Goal: Information Seeking & Learning: Learn about a topic

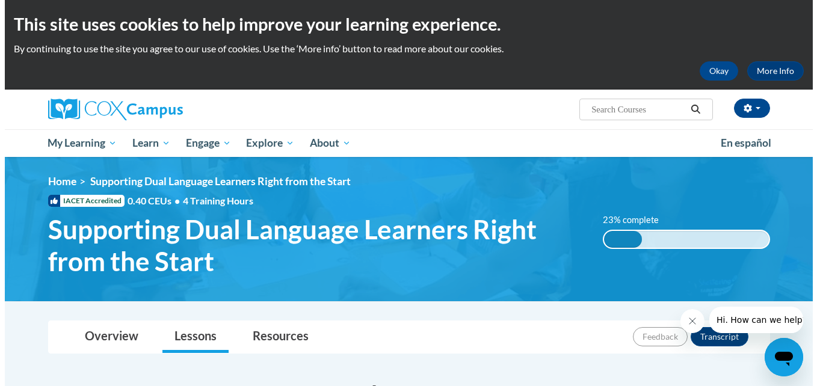
scroll to position [337, 0]
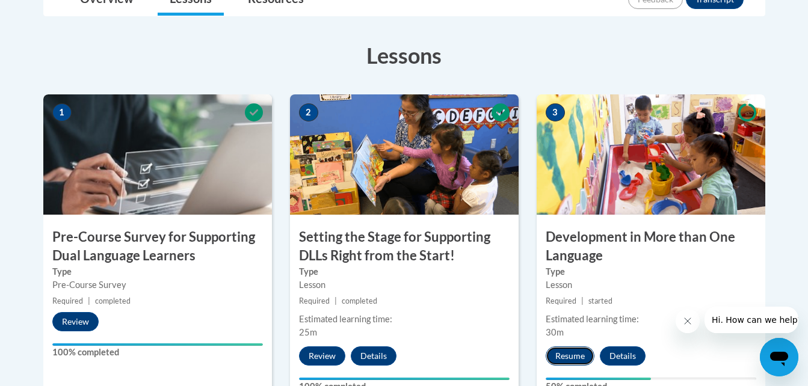
click at [555, 353] on button "Resume" at bounding box center [570, 355] width 49 height 19
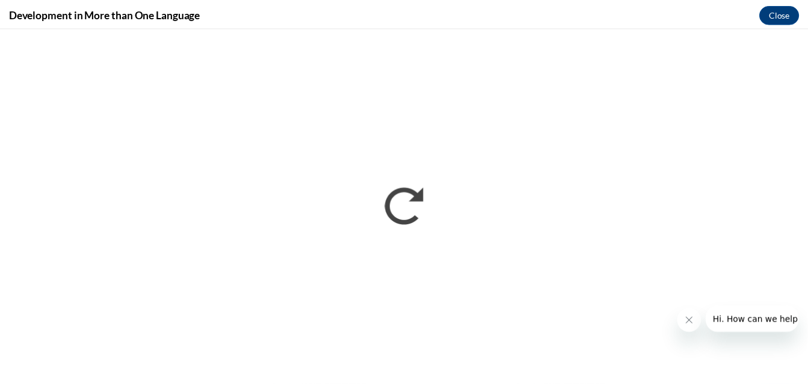
scroll to position [0, 0]
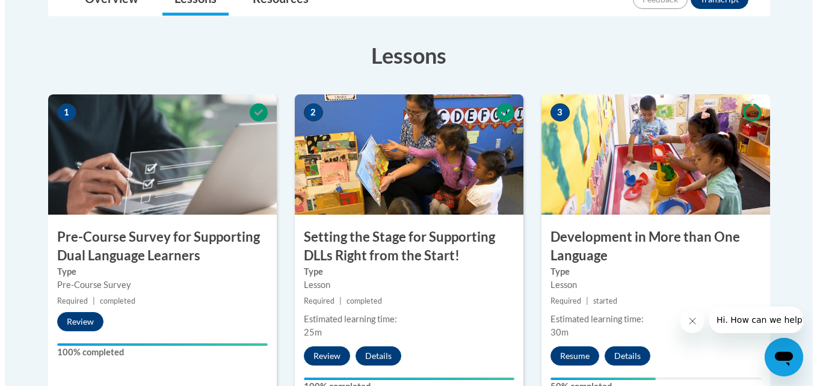
scroll to position [675, 0]
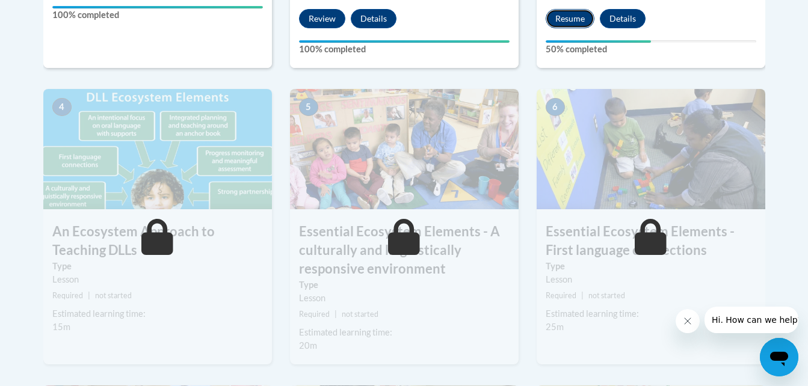
click at [574, 20] on button "Resume" at bounding box center [570, 18] width 49 height 19
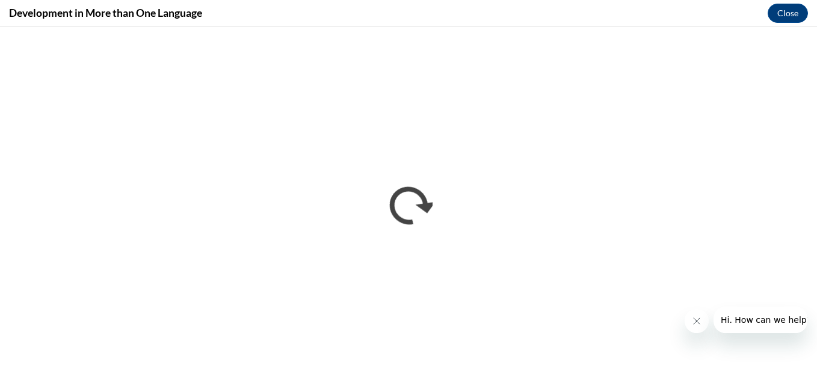
scroll to position [0, 0]
